Goal: Book appointment/travel/reservation

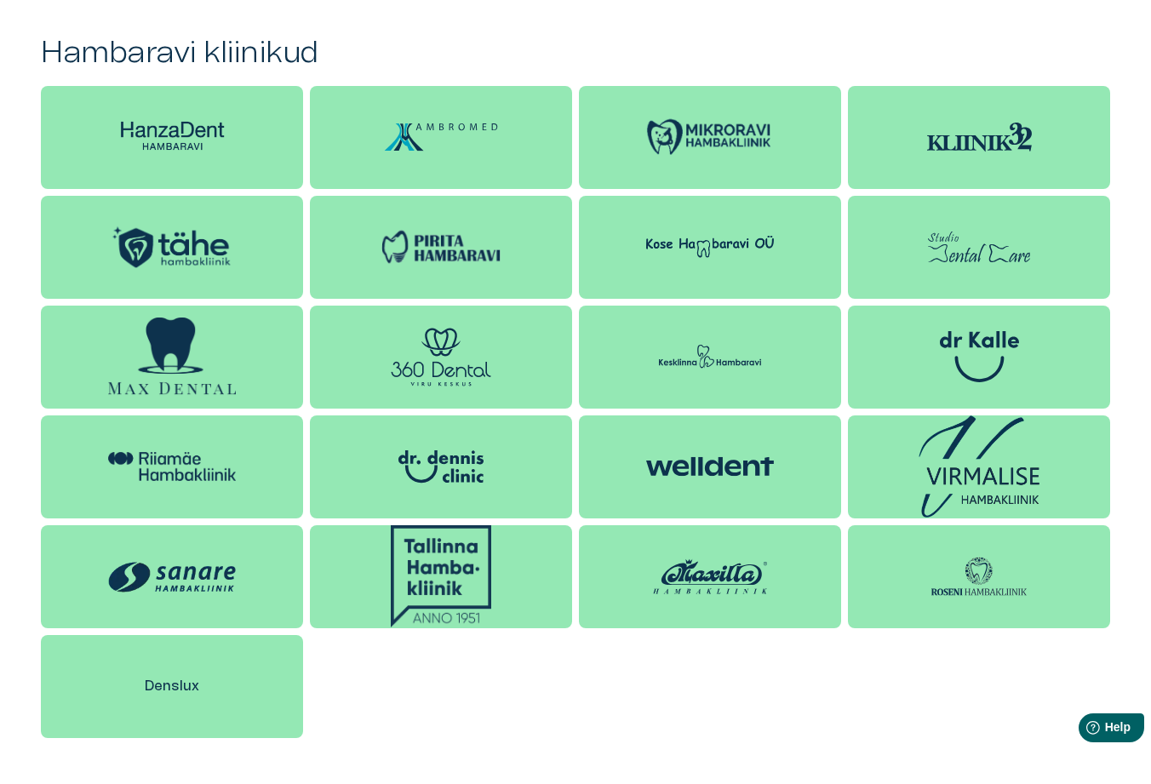
scroll to position [1447, 0]
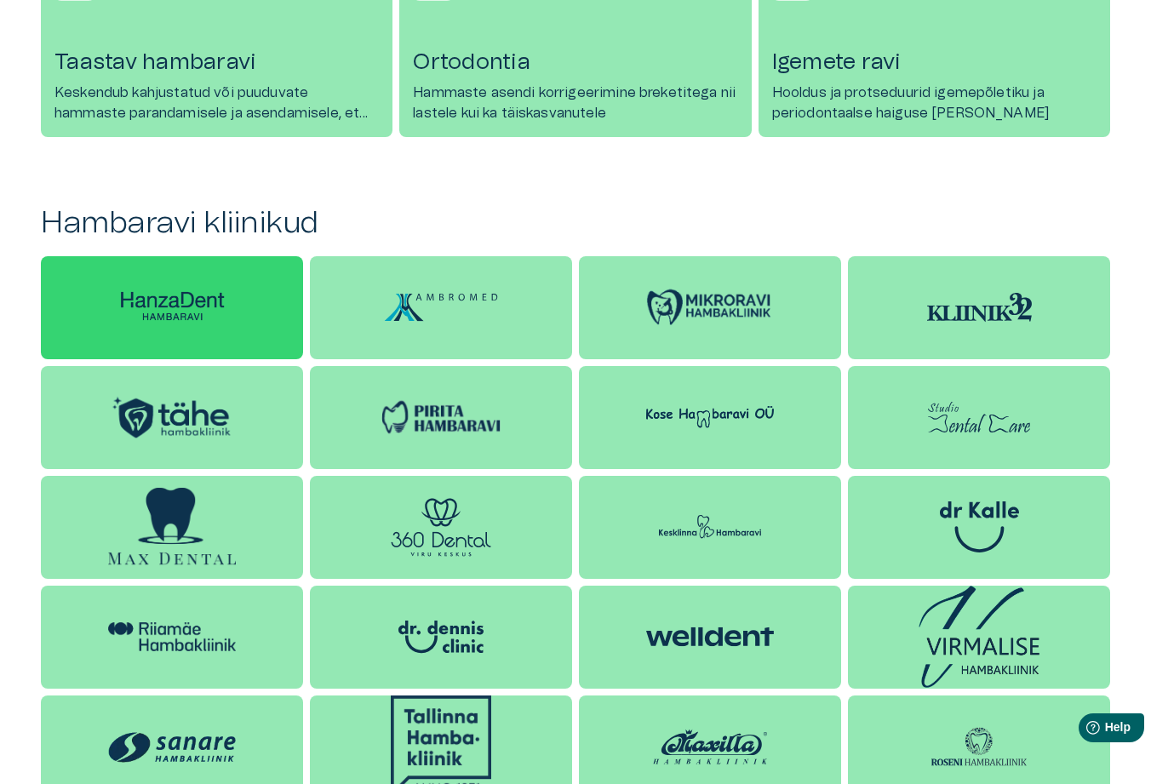
click at [200, 300] on img at bounding box center [172, 307] width 128 height 40
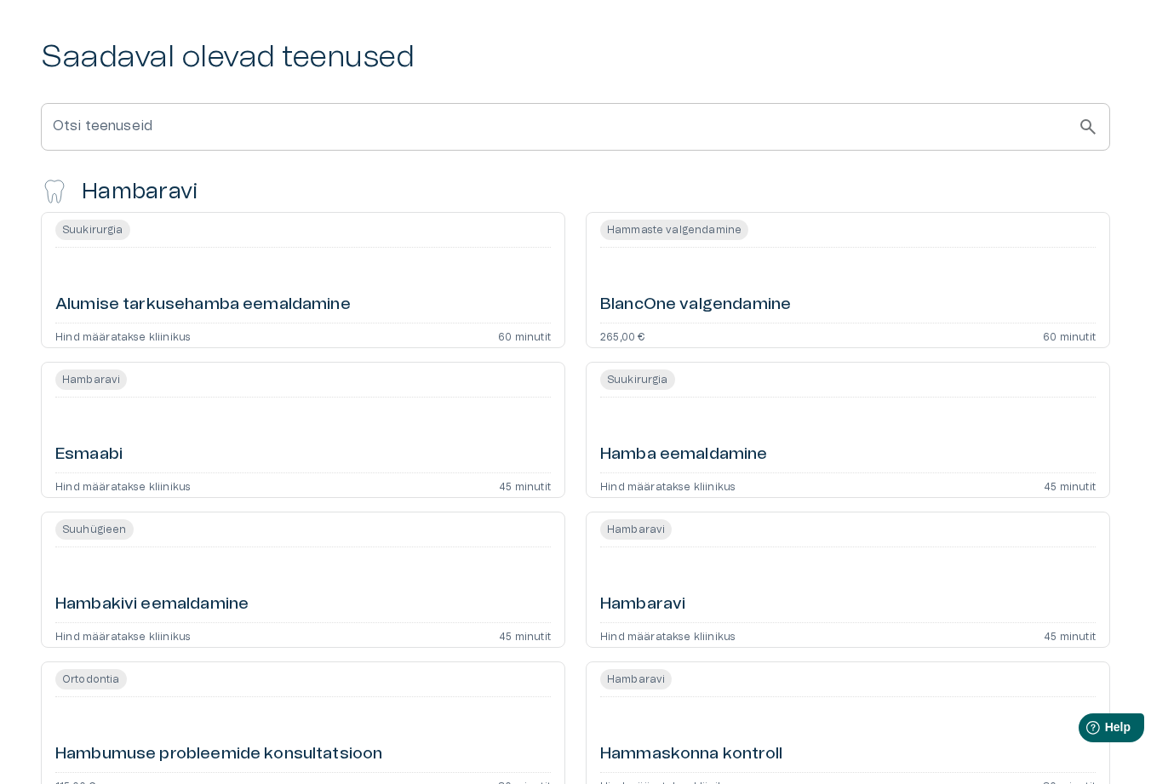
scroll to position [596, 0]
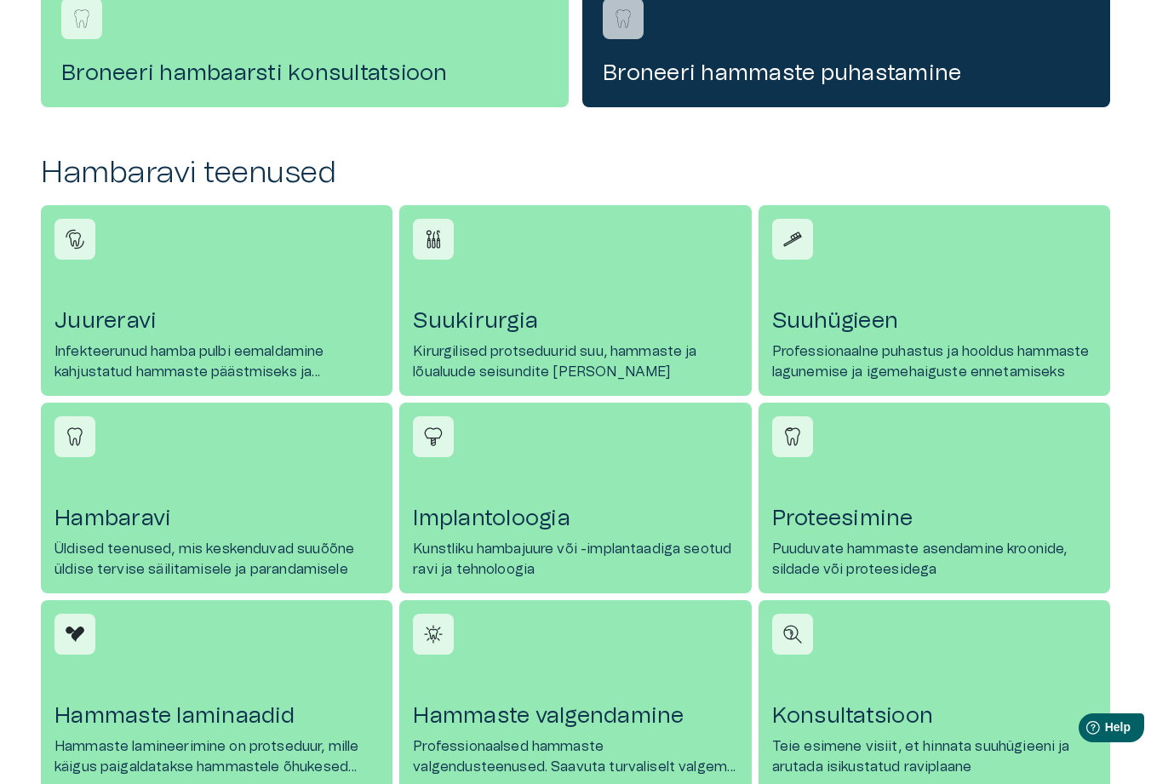
scroll to position [1447, 0]
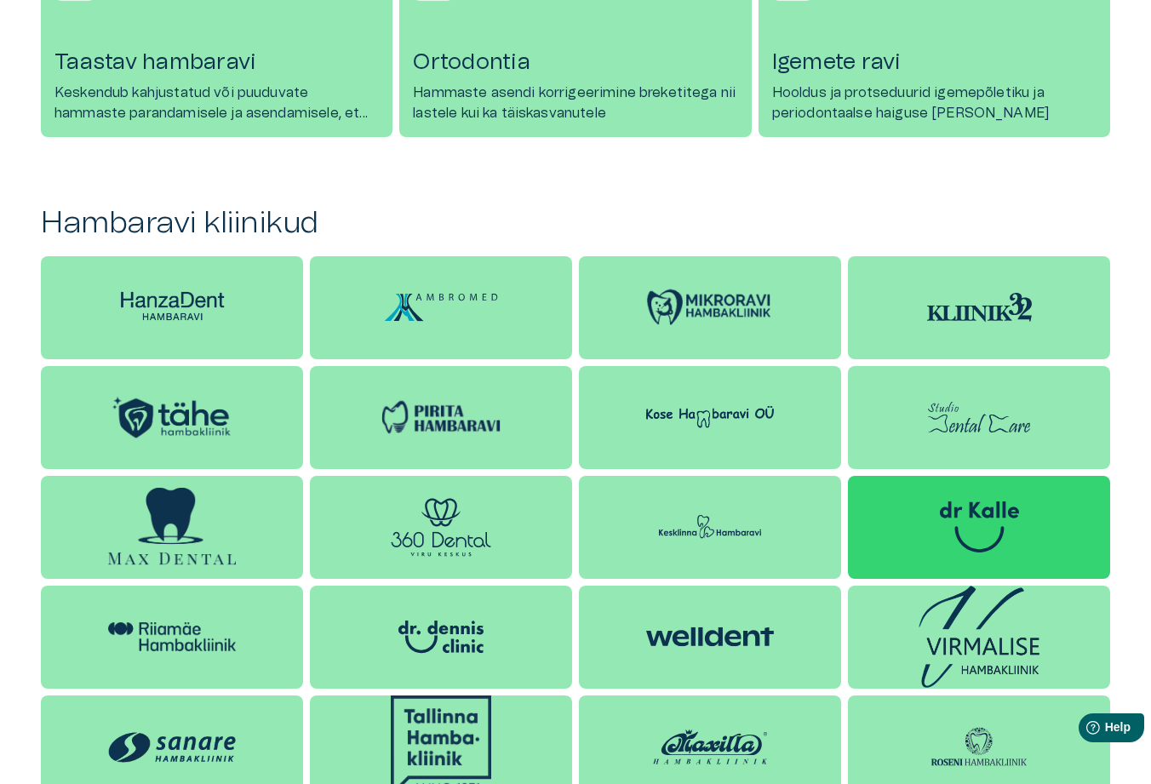
click at [1002, 535] on img at bounding box center [979, 526] width 79 height 51
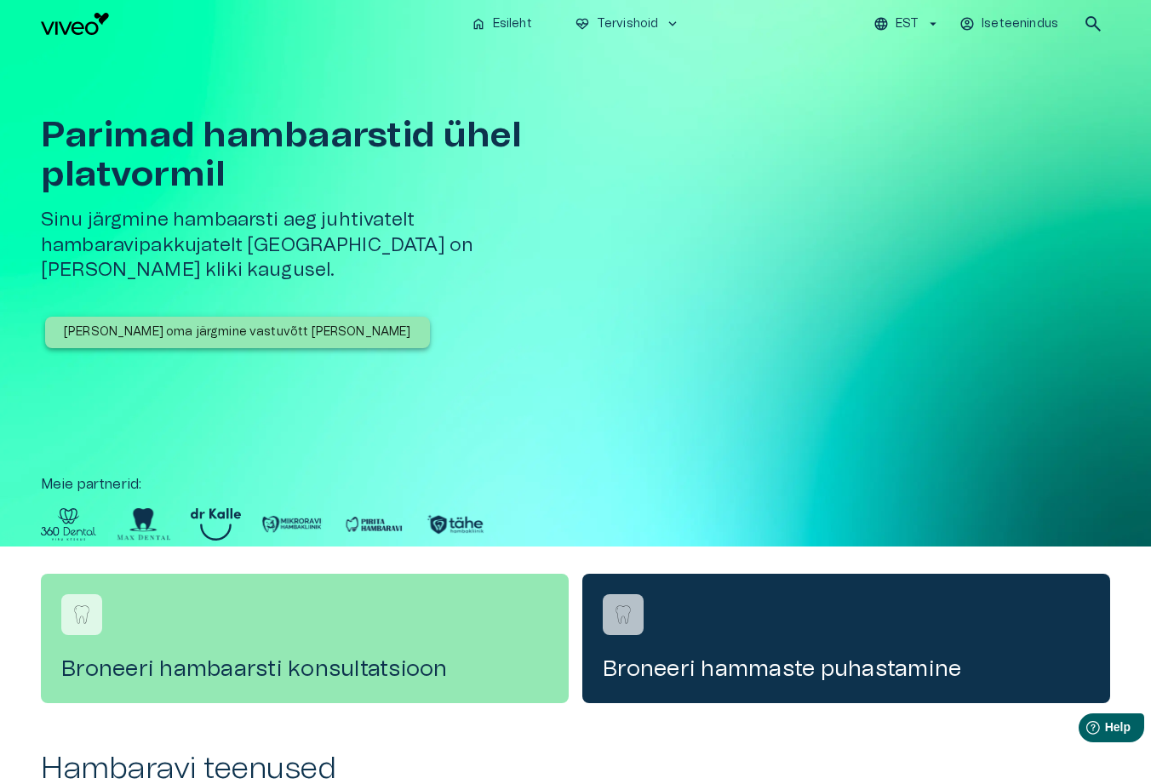
scroll to position [1447, 0]
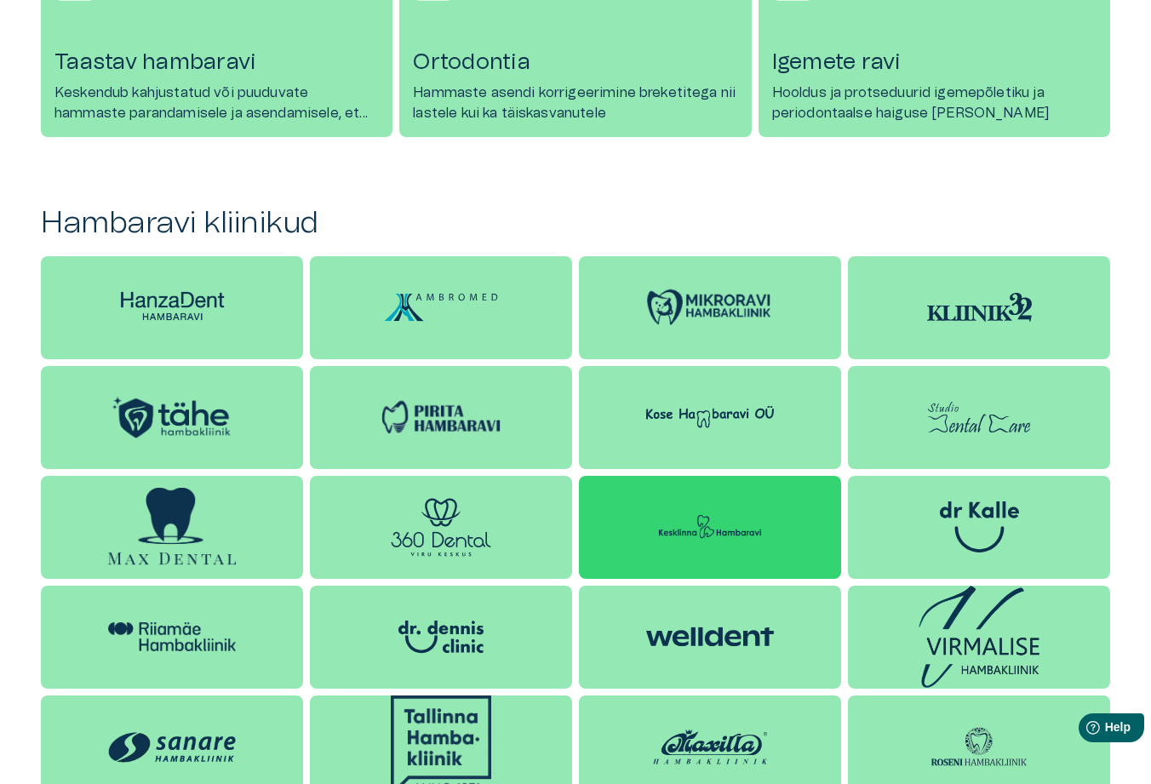
click at [693, 531] on img at bounding box center [710, 526] width 128 height 51
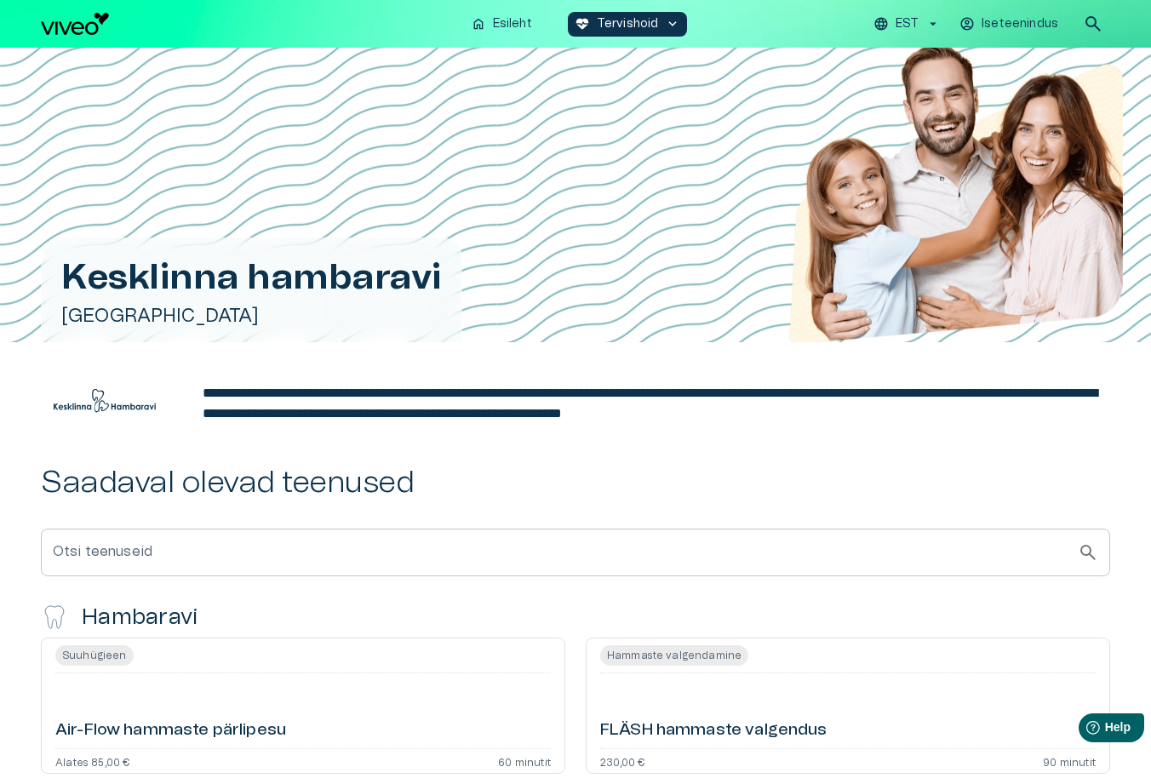
click at [129, 404] on img at bounding box center [105, 400] width 128 height 51
click at [496, 24] on p "Esileht" at bounding box center [512, 24] width 39 height 18
click at [94, 396] on img at bounding box center [105, 400] width 128 height 51
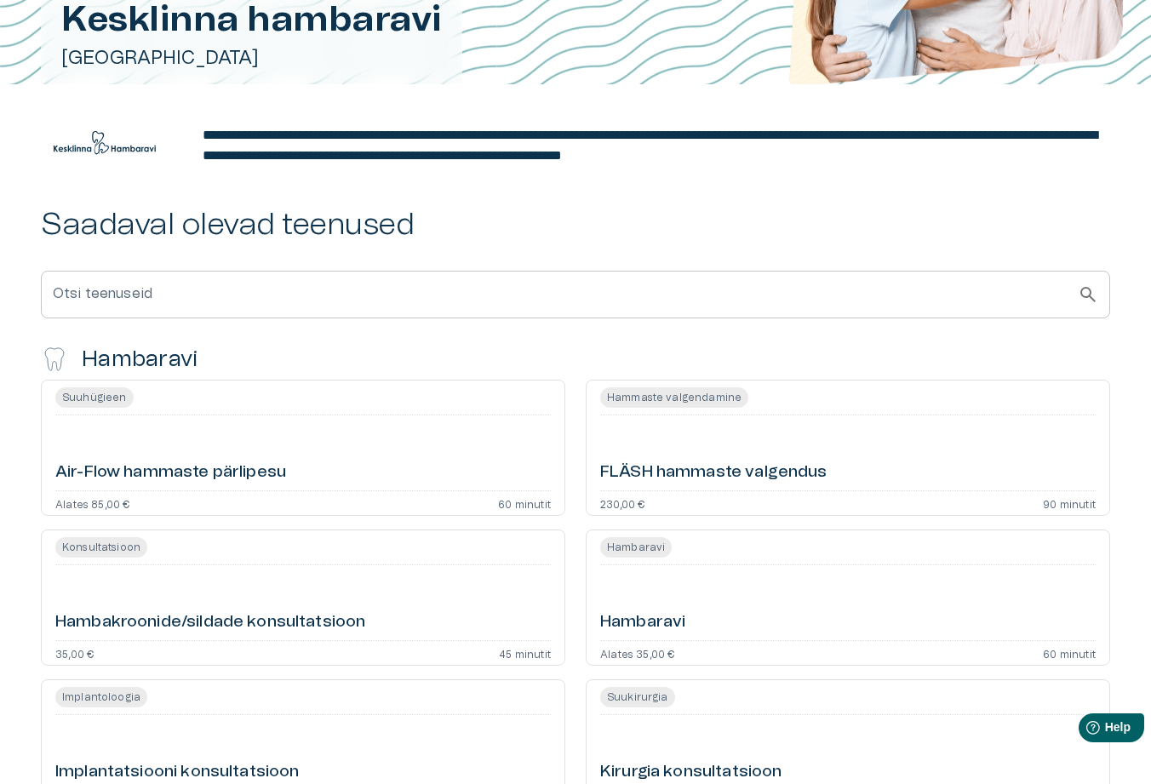
scroll to position [3, 0]
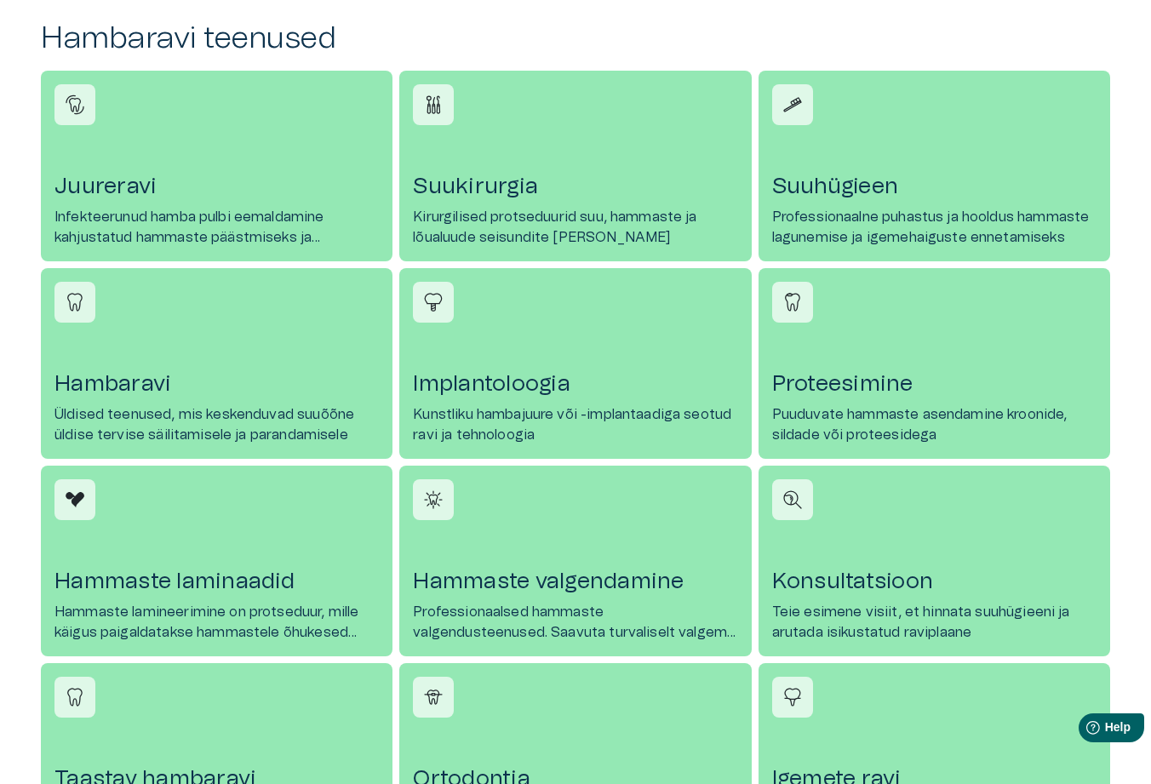
scroll to position [1611, 0]
